Goal: Information Seeking & Learning: Learn about a topic

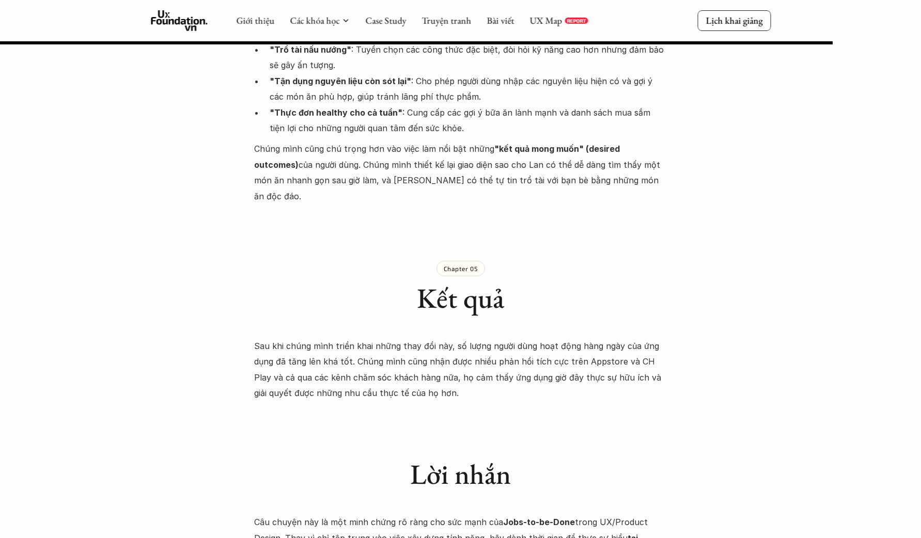
scroll to position [2972, 0]
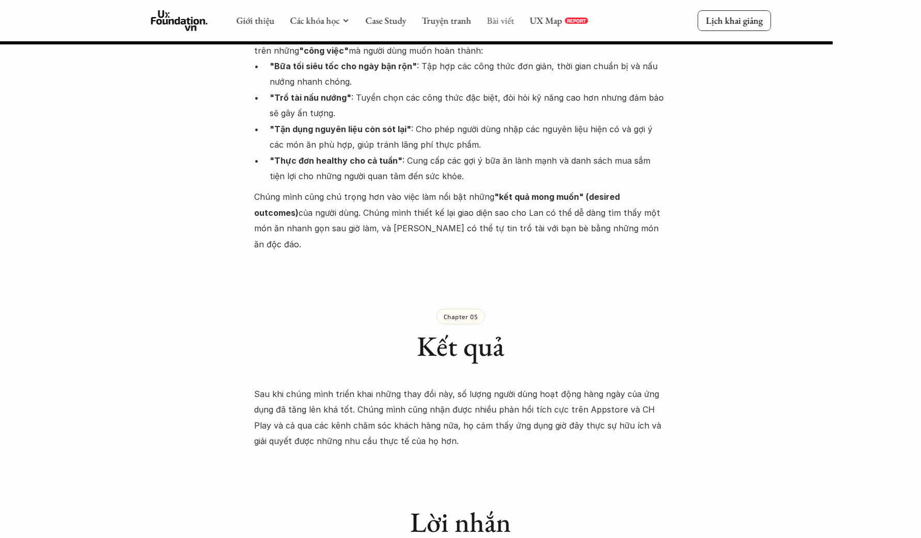
click at [502, 25] on link "Bài viết" at bounding box center [500, 20] width 27 height 12
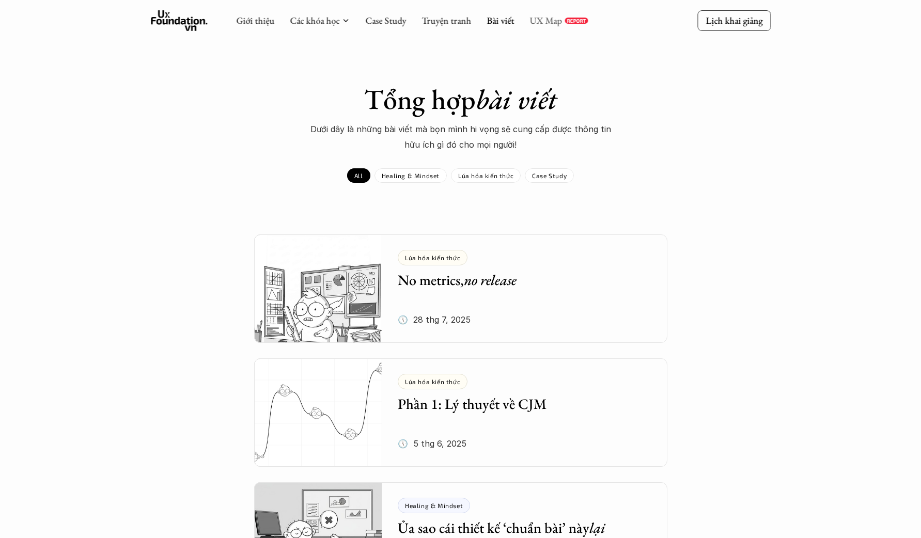
click at [559, 26] on link "UX Map" at bounding box center [546, 20] width 33 height 12
click at [351, 300] on img at bounding box center [318, 289] width 129 height 108
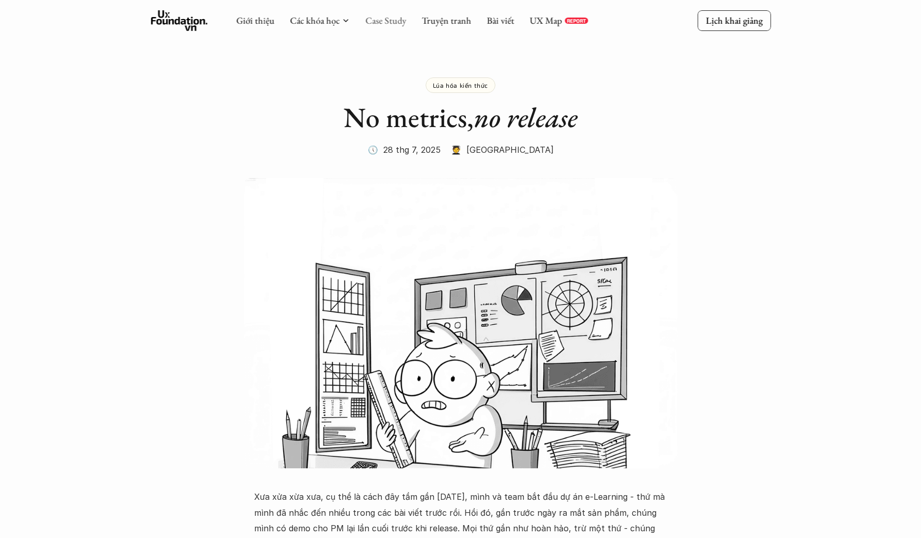
click at [382, 23] on link "Case Study" at bounding box center [385, 20] width 41 height 12
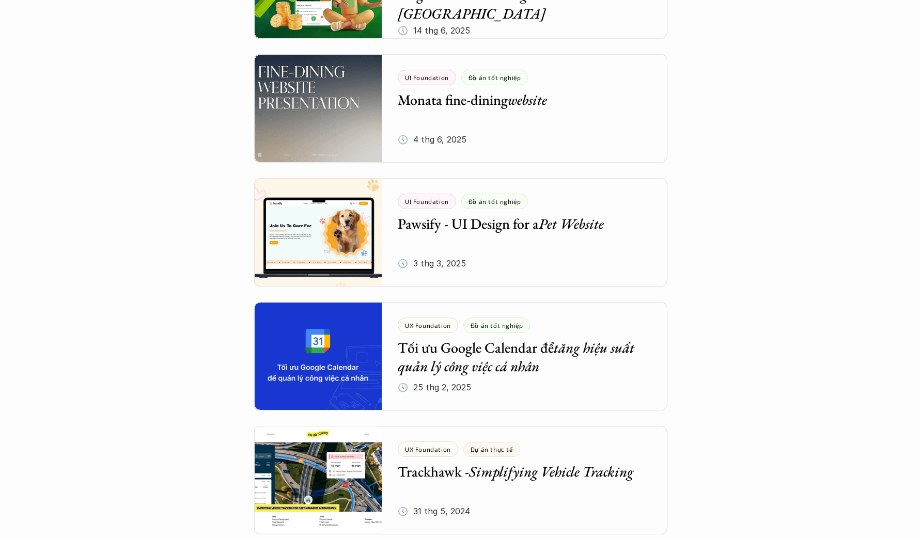
scroll to position [435, 0]
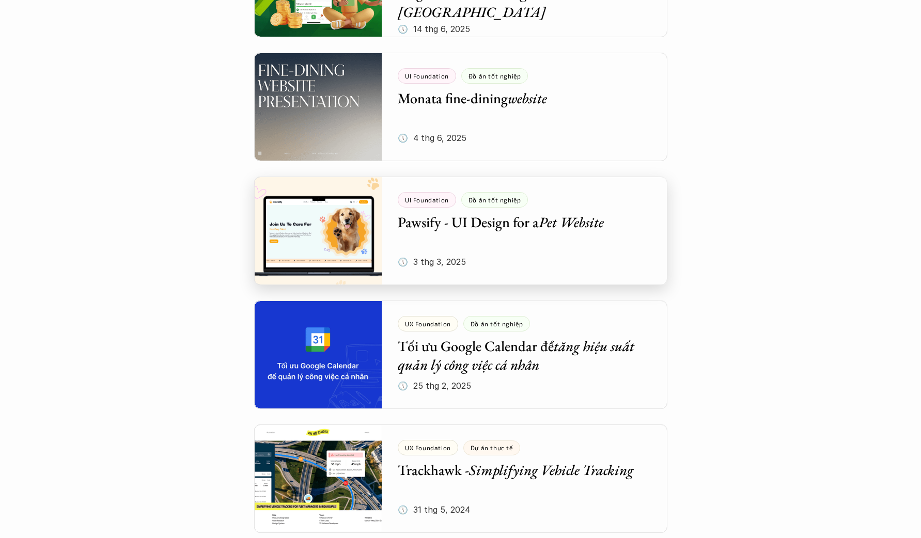
click at [592, 232] on div at bounding box center [460, 231] width 413 height 108
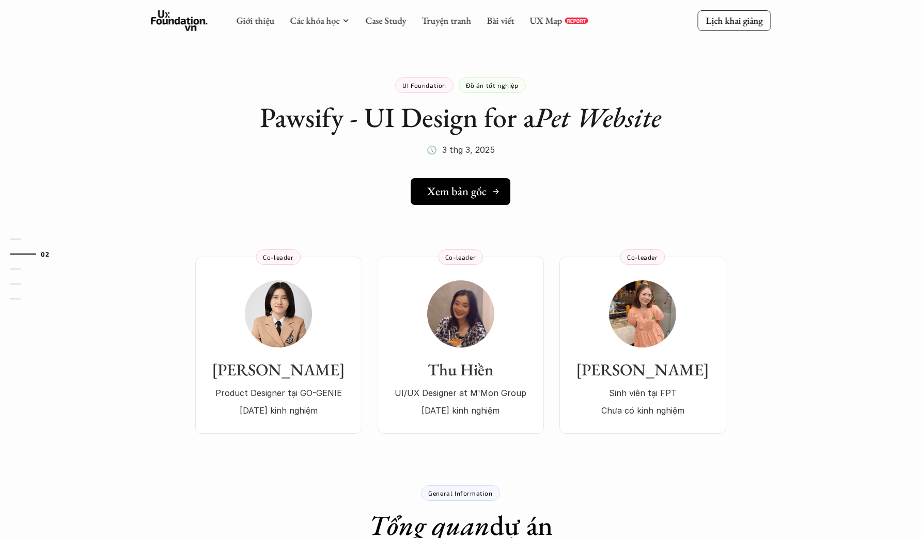
click at [474, 188] on h5 "Xem bản gốc" at bounding box center [456, 191] width 59 height 13
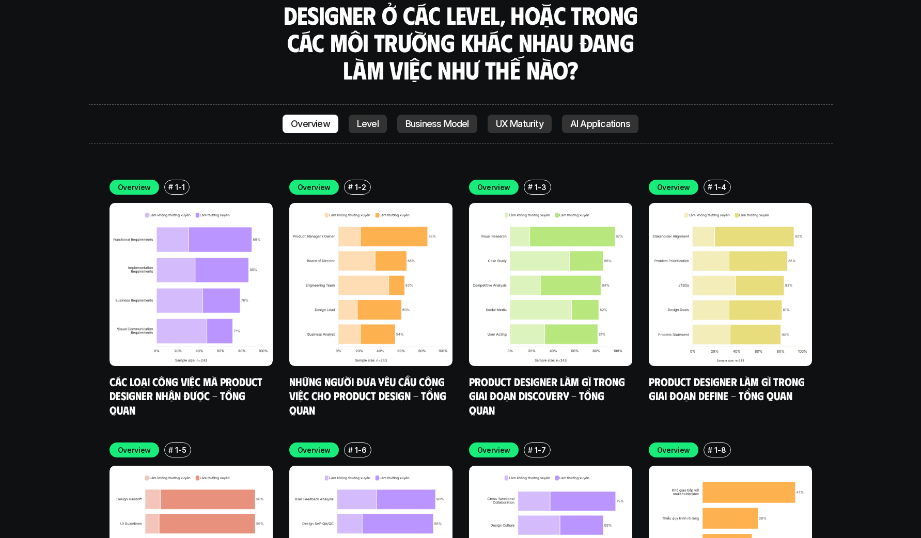
scroll to position [3328, 0]
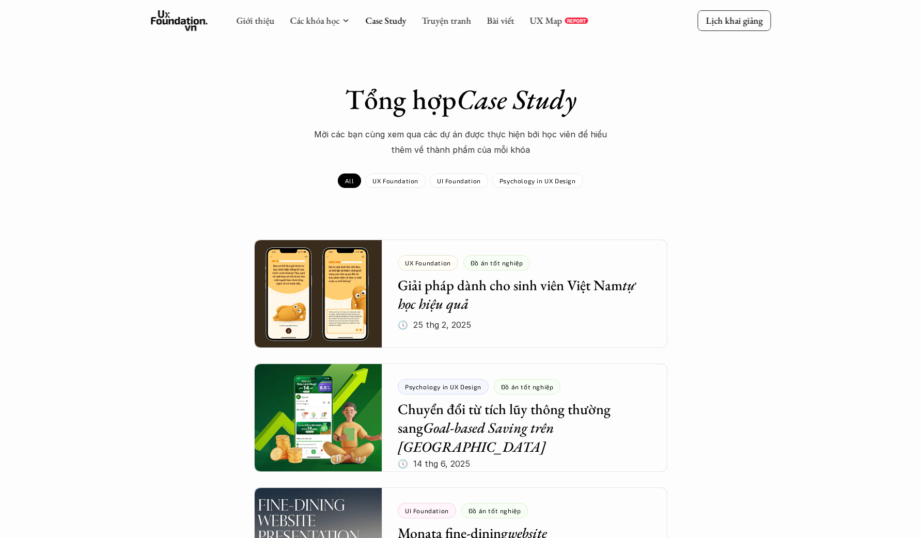
scroll to position [435, 0]
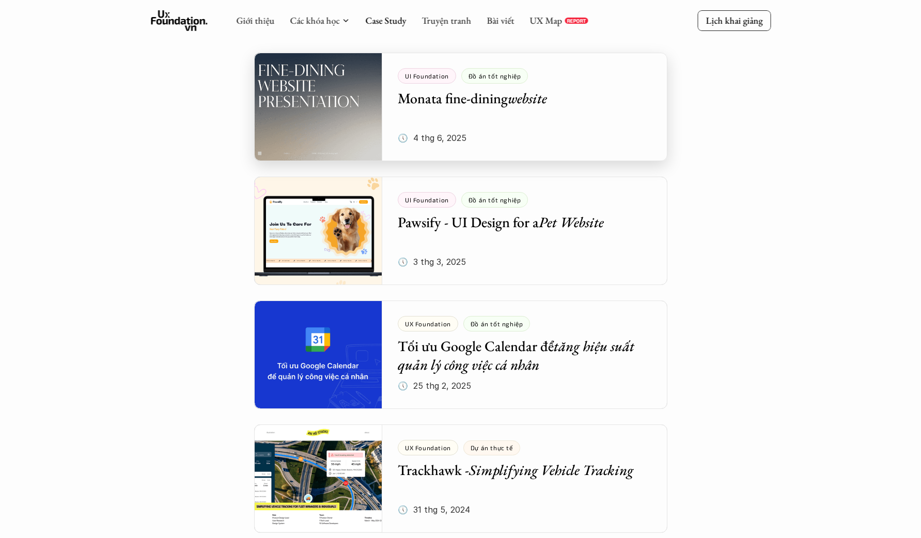
click at [498, 120] on div at bounding box center [460, 107] width 413 height 108
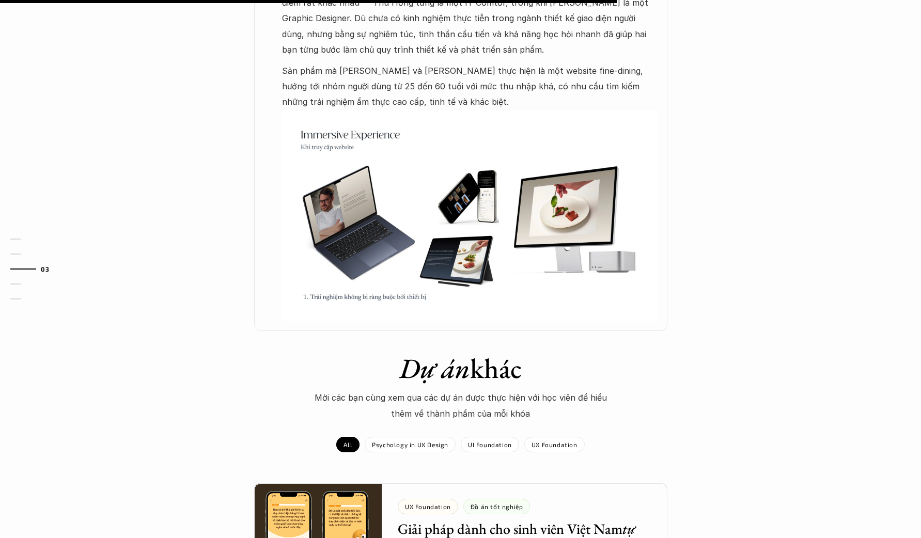
scroll to position [652, 0]
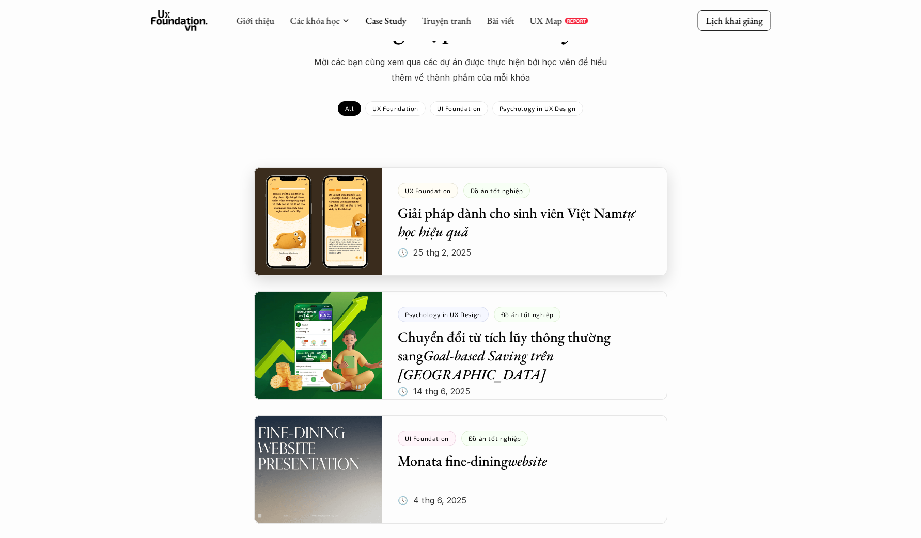
scroll to position [72, 0]
click at [560, 240] on div at bounding box center [460, 222] width 413 height 108
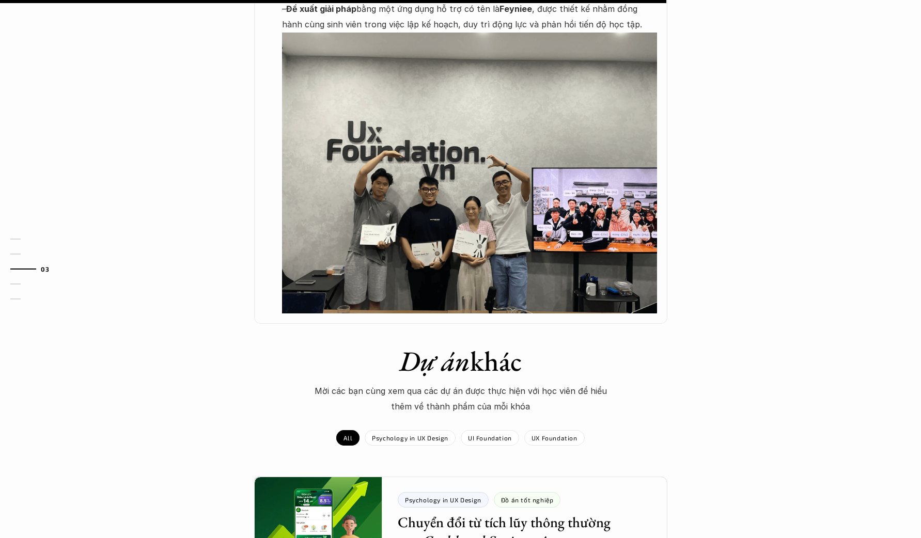
scroll to position [817, 0]
